Goal: Transaction & Acquisition: Book appointment/travel/reservation

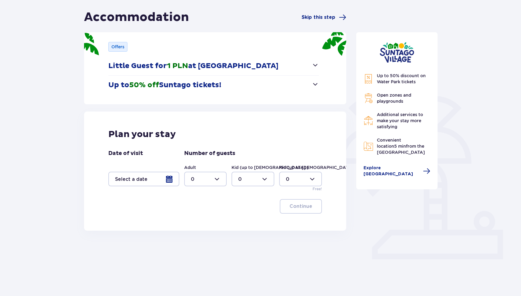
scroll to position [54, 0]
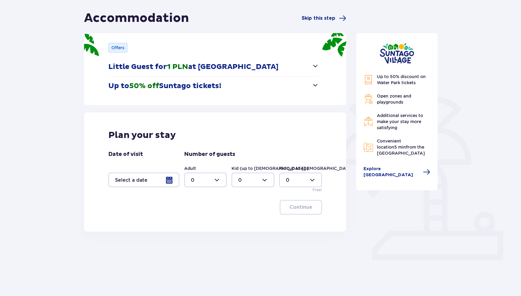
click at [202, 95] on button "Up to 50% off Suntago tickets!" at bounding box center [213, 85] width 211 height 19
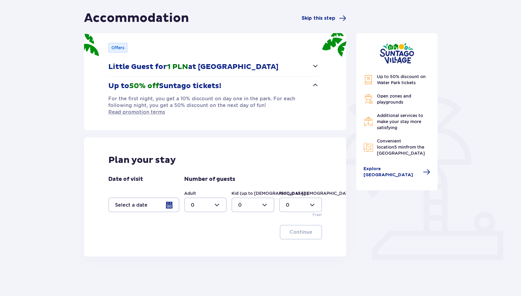
click at [170, 200] on div at bounding box center [143, 204] width 71 height 15
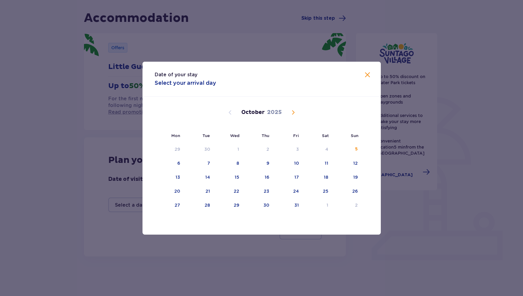
click at [292, 109] on span "Next month" at bounding box center [293, 112] width 7 height 7
click at [229, 111] on span "Previous month" at bounding box center [230, 112] width 7 height 7
click at [269, 206] on div "30" at bounding box center [267, 205] width 6 height 6
click at [327, 207] on div "1" at bounding box center [328, 205] width 2 height 6
type input "30.10.25 - 01.11.25"
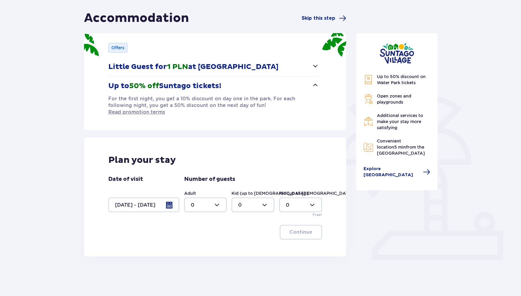
click at [206, 198] on div at bounding box center [205, 204] width 43 height 15
click at [193, 239] on p "2" at bounding box center [192, 241] width 3 height 7
type input "2"
click at [243, 197] on div at bounding box center [253, 204] width 43 height 15
click at [245, 230] on div "1" at bounding box center [252, 229] width 29 height 7
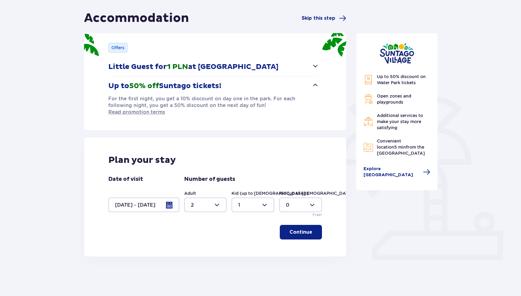
click at [257, 197] on div at bounding box center [253, 204] width 43 height 15
click at [243, 239] on div "2" at bounding box center [252, 241] width 29 height 7
type input "2"
click at [297, 228] on p "Continue" at bounding box center [300, 231] width 23 height 7
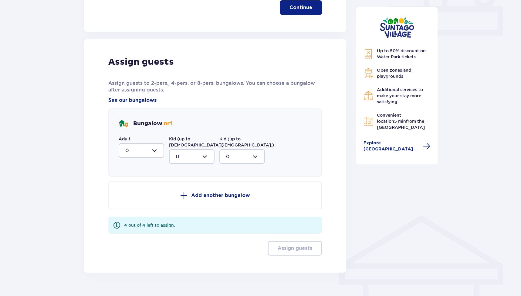
scroll to position [278, 0]
click at [156, 143] on div at bounding box center [142, 150] width 46 height 15
click at [129, 191] on div "2" at bounding box center [141, 194] width 32 height 7
type input "2"
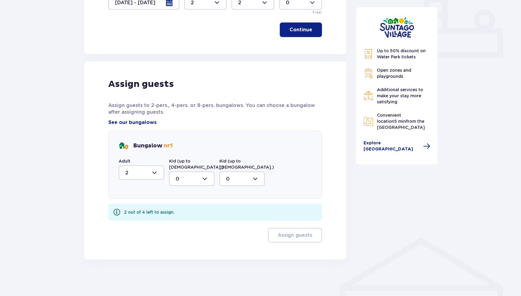
scroll to position [243, 0]
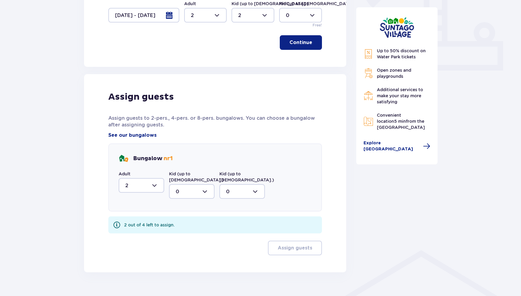
click at [194, 184] on div at bounding box center [192, 191] width 46 height 15
drag, startPoint x: 183, startPoint y: 211, endPoint x: 178, endPoint y: 225, distance: 14.0
click at [178, 225] on span "0 1 2" at bounding box center [192, 223] width 46 height 46
click at [178, 232] on p "2" at bounding box center [177, 235] width 3 height 7
type input "2"
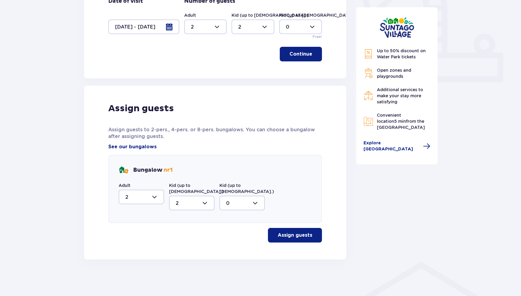
scroll to position [219, 0]
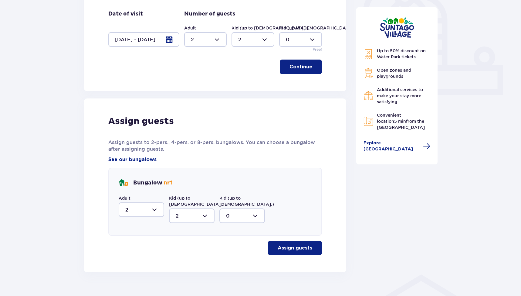
click at [282, 240] on button "Assign guests" at bounding box center [295, 247] width 54 height 15
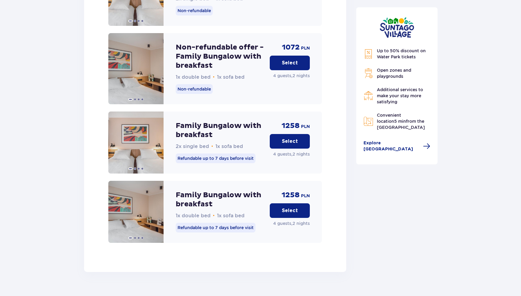
scroll to position [889, 0]
click at [282, 56] on button "Select" at bounding box center [290, 63] width 40 height 15
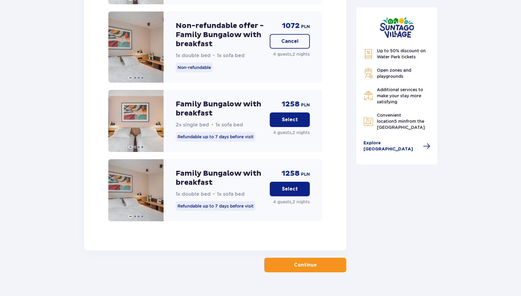
click at [273, 257] on button "Continue" at bounding box center [305, 264] width 82 height 15
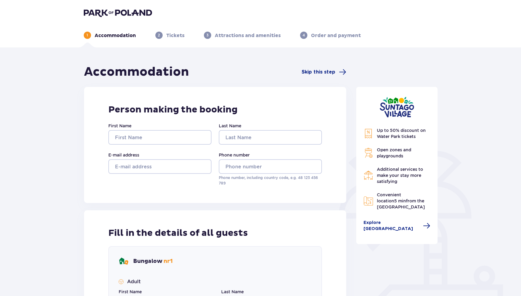
scroll to position [0, 0]
click at [114, 15] on img at bounding box center [118, 12] width 68 height 8
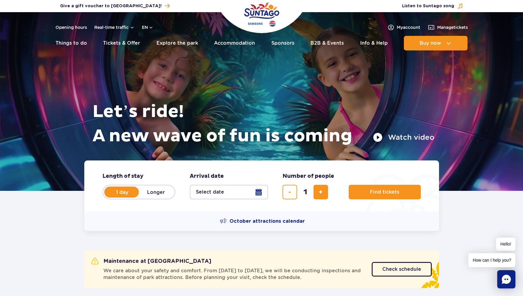
click at [221, 195] on button "Select date" at bounding box center [229, 191] width 78 height 15
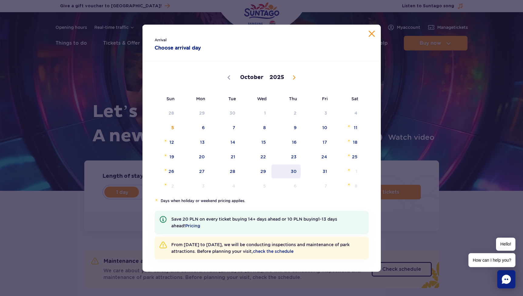
click at [289, 172] on span "30" at bounding box center [286, 171] width 31 height 14
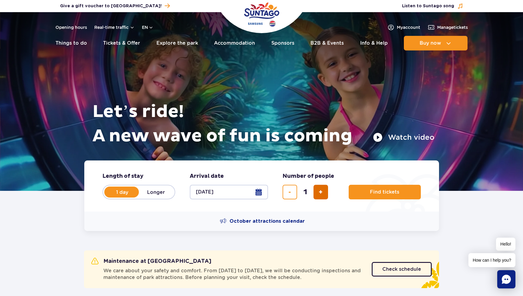
click at [323, 192] on span "add ticket" at bounding box center [321, 192] width 4 height 0
type input "4"
click at [360, 192] on button "Find tickets" at bounding box center [385, 191] width 72 height 15
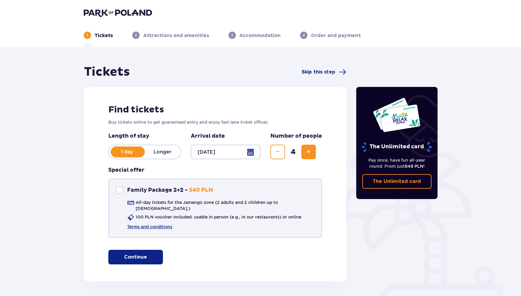
click at [165, 191] on p "Family Package 2+2 -" at bounding box center [157, 189] width 61 height 7
checkbox input "true"
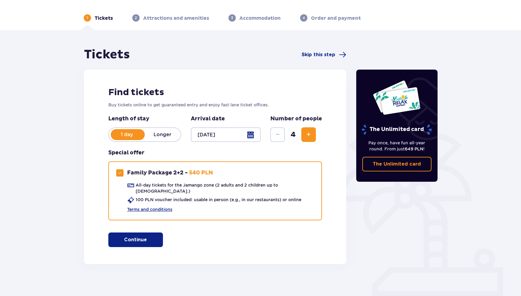
scroll to position [18, 0]
click at [157, 232] on button "Continue" at bounding box center [135, 239] width 55 height 15
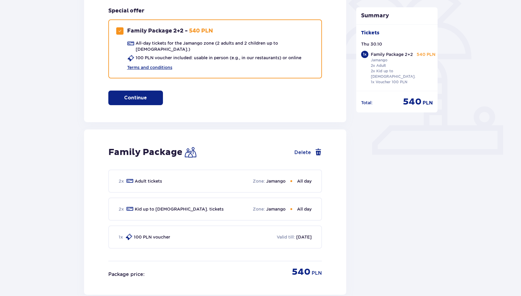
scroll to position [156, 0]
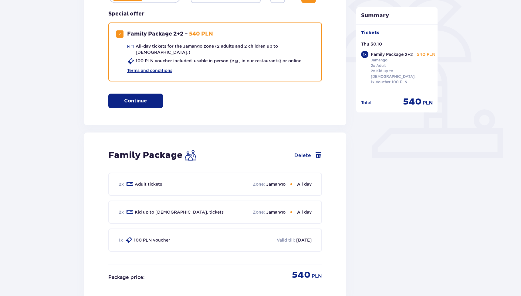
click at [274, 204] on div "2 x Kid up to 16 y.o. tickets Zone : Jamango All day" at bounding box center [215, 211] width 214 height 23
click at [274, 209] on p "Jamango" at bounding box center [275, 212] width 19 height 6
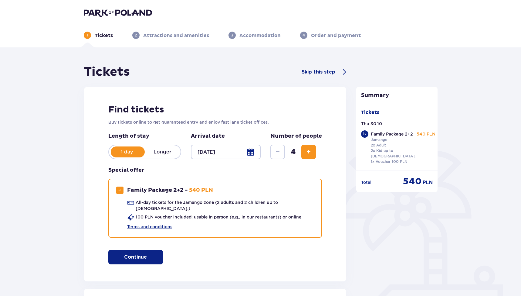
scroll to position [0, 0]
click at [96, 15] on img at bounding box center [118, 12] width 68 height 8
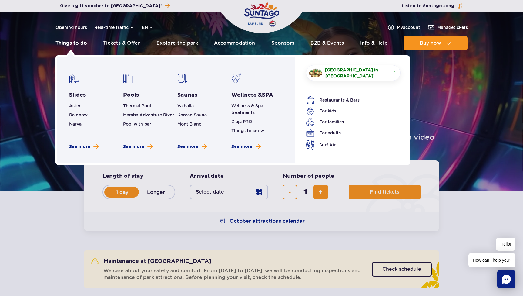
click at [77, 43] on link "Things to do" at bounding box center [72, 43] width 32 height 15
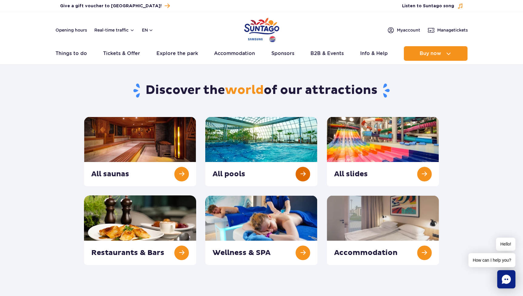
click at [282, 145] on link at bounding box center [261, 151] width 112 height 69
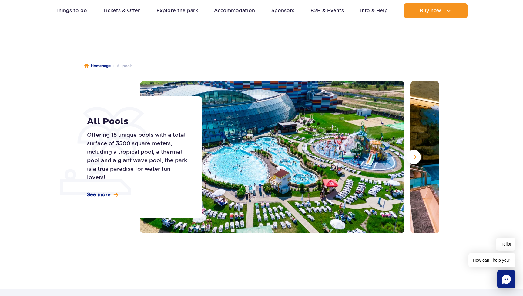
scroll to position [24, 0]
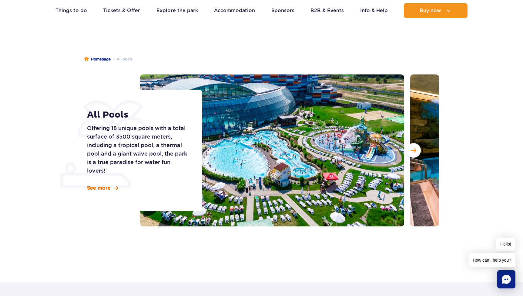
click at [116, 188] on span at bounding box center [116, 187] width 5 height 5
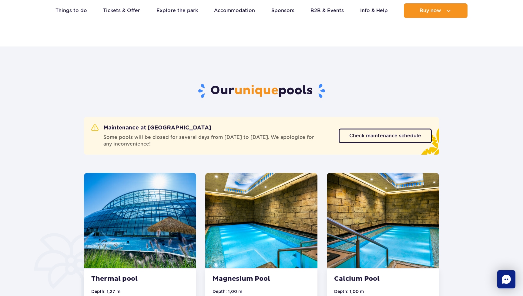
scroll to position [306, 0]
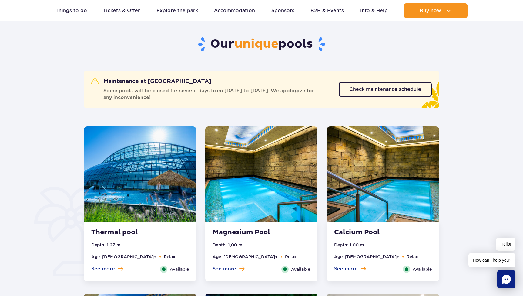
click at [159, 188] on img at bounding box center [140, 173] width 112 height 95
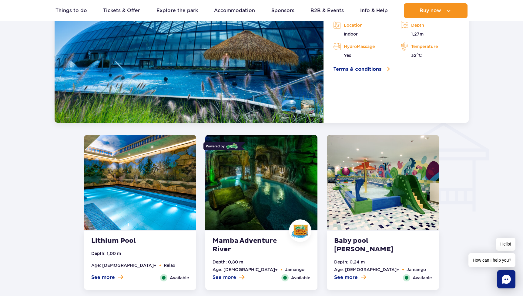
scroll to position [671, 0]
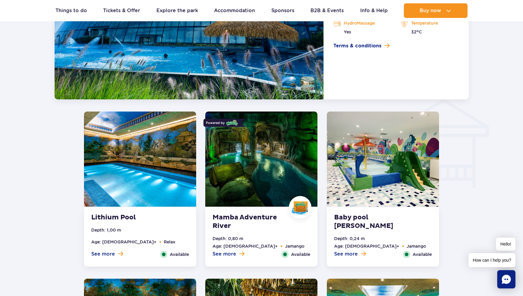
click at [168, 191] on img at bounding box center [140, 158] width 112 height 95
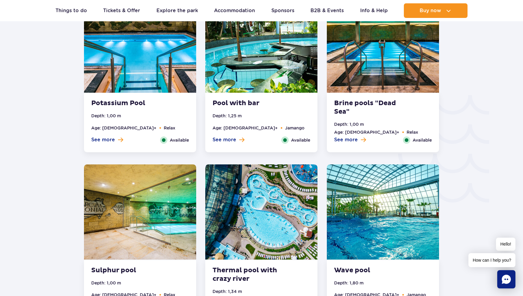
scroll to position [953, 0]
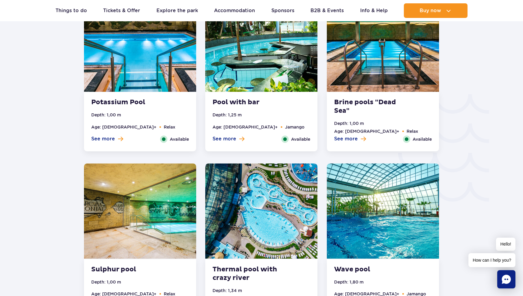
click at [377, 65] on img at bounding box center [383, 44] width 112 height 95
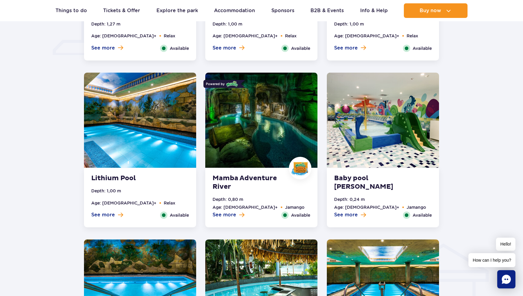
scroll to position [488, 0]
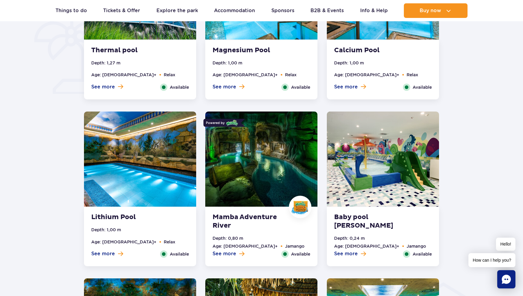
click at [277, 170] on img at bounding box center [261, 158] width 112 height 95
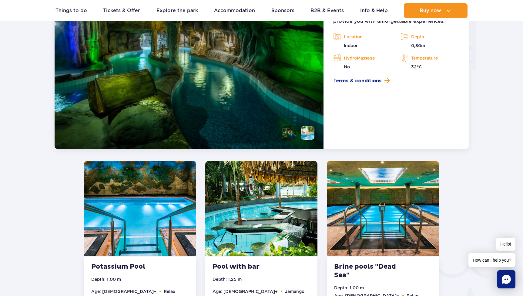
scroll to position [759, 0]
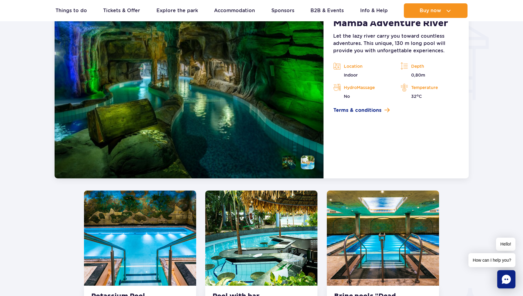
click at [305, 159] on li at bounding box center [308, 162] width 14 height 14
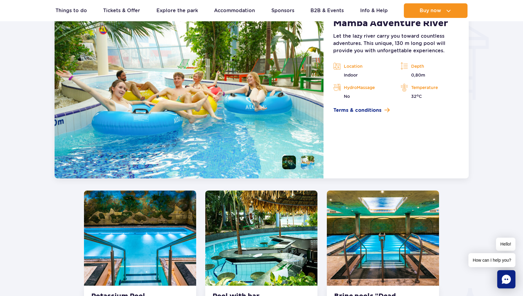
click at [294, 162] on li at bounding box center [289, 162] width 14 height 14
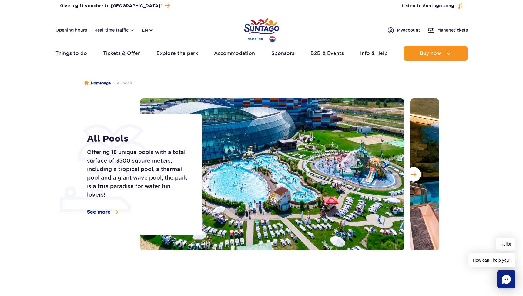
scroll to position [0, 0]
